Goal: Check status

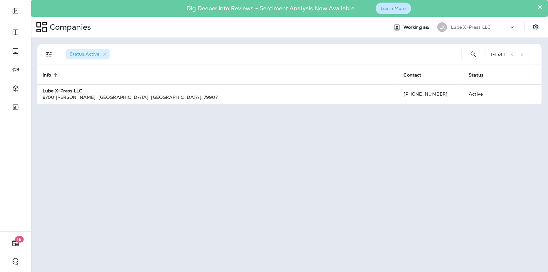
click at [394, 6] on button "Learn More" at bounding box center [393, 9] width 35 height 12
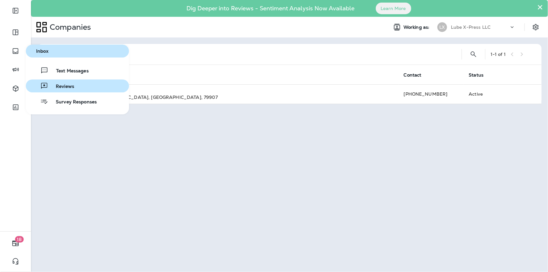
click at [53, 82] on div "Reviews" at bounding box center [51, 86] width 46 height 8
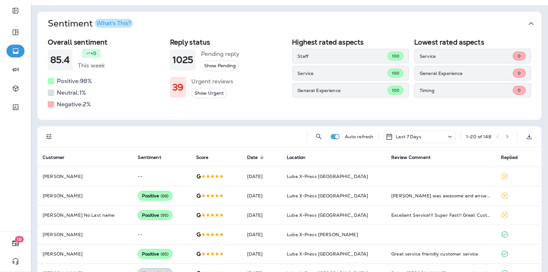
scroll to position [32, 0]
click at [426, 138] on div "Last 7 Days" at bounding box center [420, 136] width 72 height 13
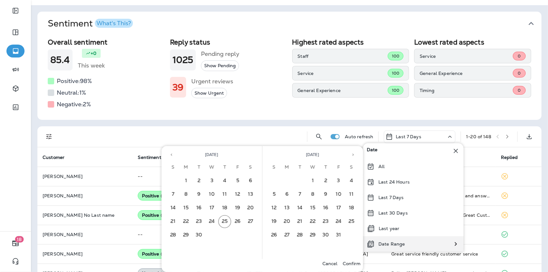
click at [394, 243] on p "Date Range" at bounding box center [392, 243] width 26 height 5
click at [372, 242] on icon at bounding box center [371, 243] width 5 height 6
click at [186, 181] on button "1" at bounding box center [186, 180] width 13 height 13
click at [198, 233] on button "30" at bounding box center [199, 234] width 13 height 13
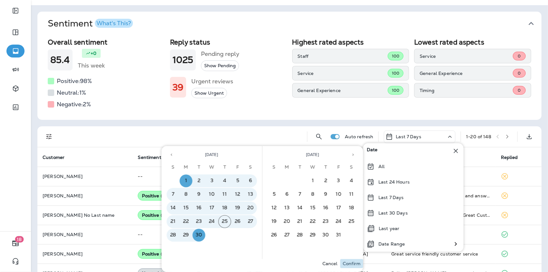
click at [349, 263] on p "Confirm" at bounding box center [352, 263] width 18 height 5
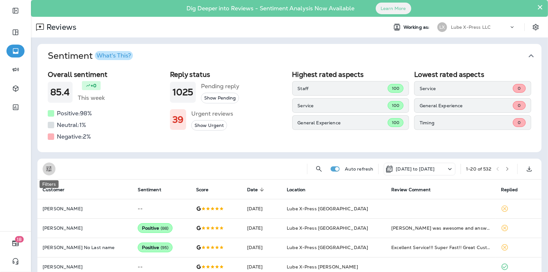
click at [46, 169] on icon "Filters" at bounding box center [49, 169] width 8 height 8
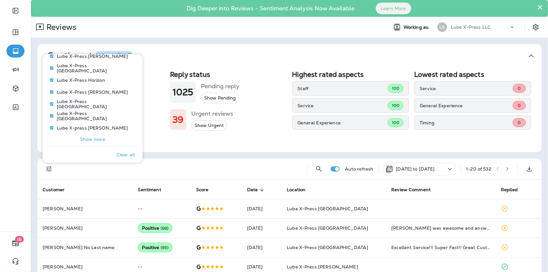
scroll to position [376, 0]
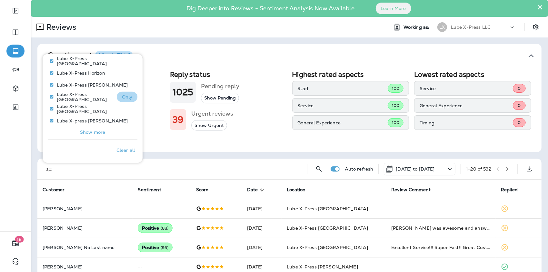
click at [127, 96] on p "Only" at bounding box center [127, 96] width 11 height 5
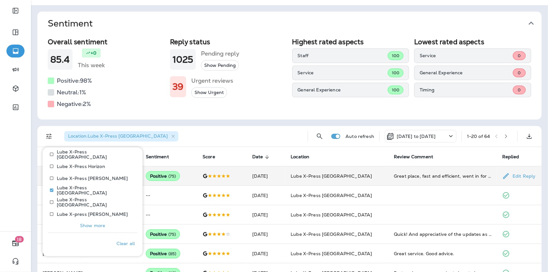
scroll to position [32, 0]
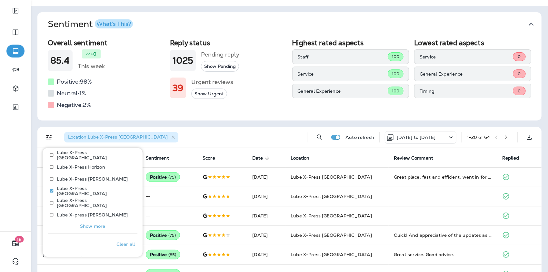
click at [187, 141] on div "Location : Lube X-Press [GEOGRAPHIC_DATA]" at bounding box center [182, 137] width 242 height 21
